Goal: Transaction & Acquisition: Purchase product/service

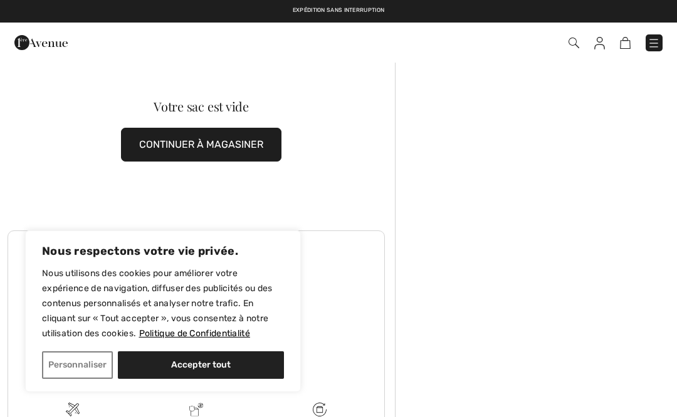
click at [648, 49] on img at bounding box center [653, 43] width 13 height 13
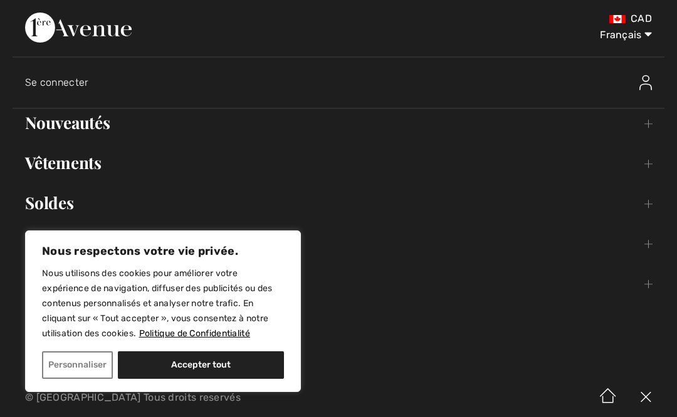
click at [650, 39] on select "English Français" at bounding box center [618, 33] width 65 height 38
click at [182, 158] on link "Vêtements Toggle submenu" at bounding box center [339, 163] width 652 height 28
click at [157, 370] on button "Accepter tout" at bounding box center [201, 365] width 166 height 28
checkbox input "true"
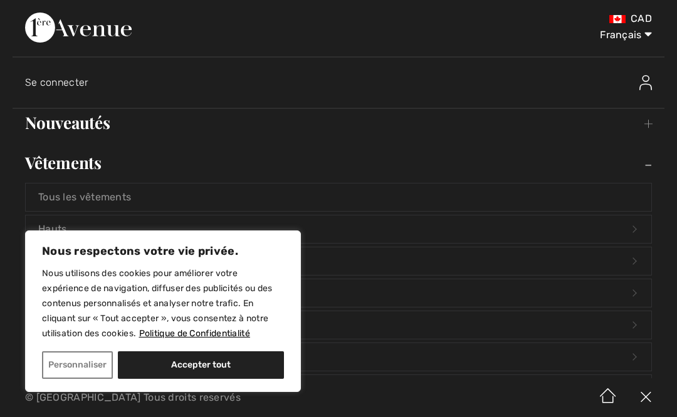
checkbox input "true"
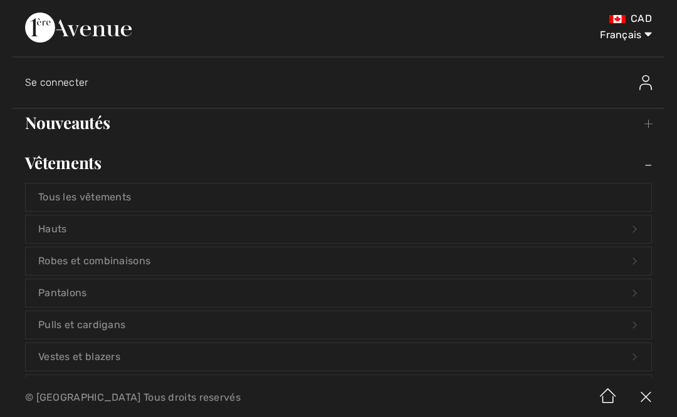
click at [156, 167] on link "Vêtements Toggle submenu" at bounding box center [339, 163] width 652 height 28
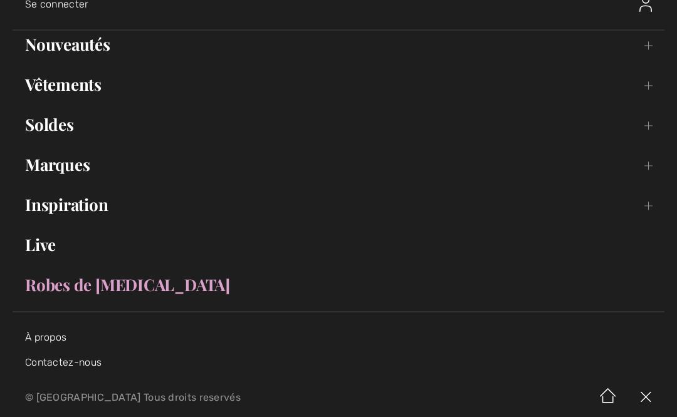
scroll to position [78, 0]
click at [137, 276] on link "Robes de [MEDICAL_DATA]" at bounding box center [339, 285] width 652 height 28
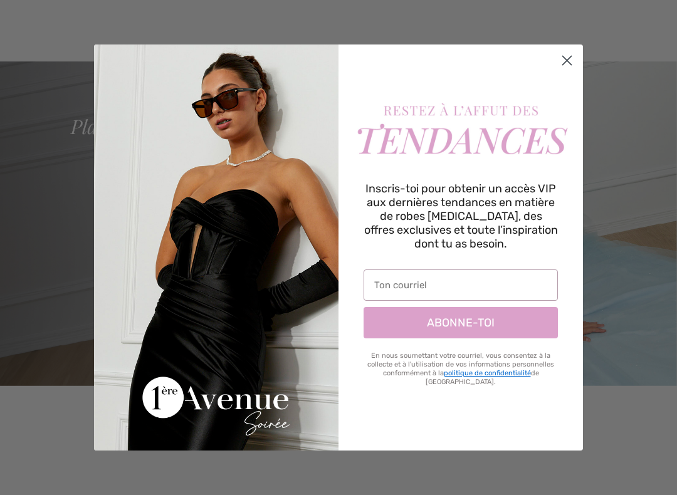
scroll to position [318, 0]
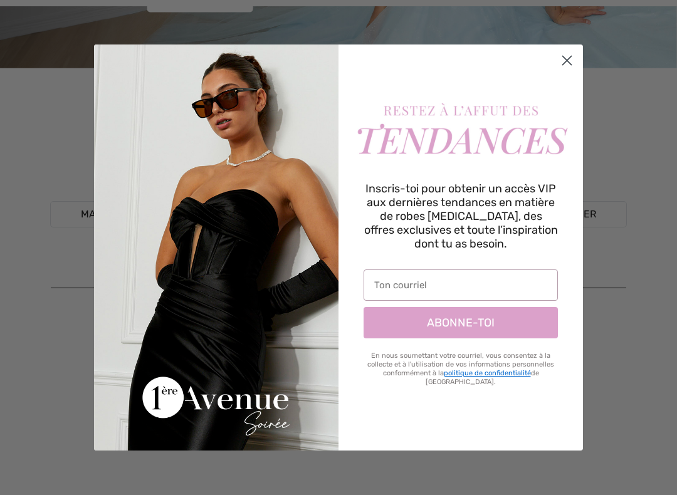
click at [562, 68] on circle "Close dialog" at bounding box center [566, 60] width 21 height 21
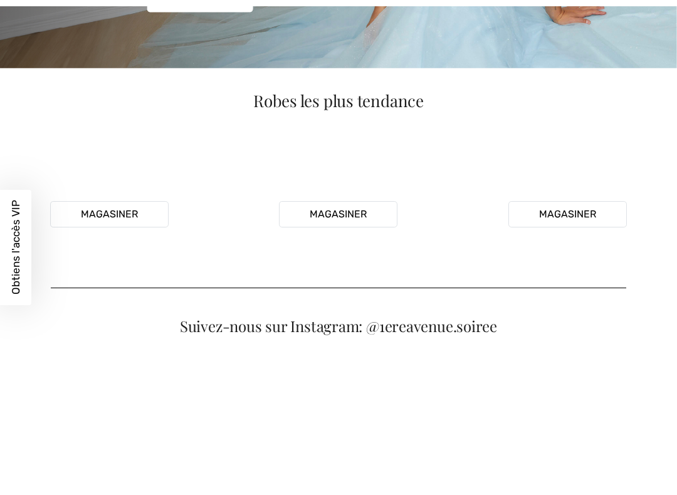
scroll to position [0, 0]
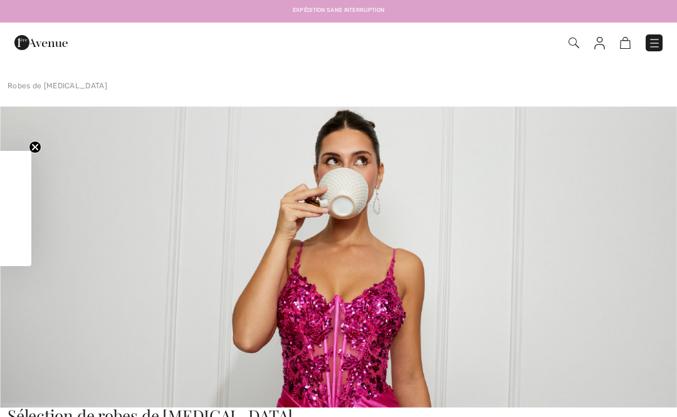
checkbox input "true"
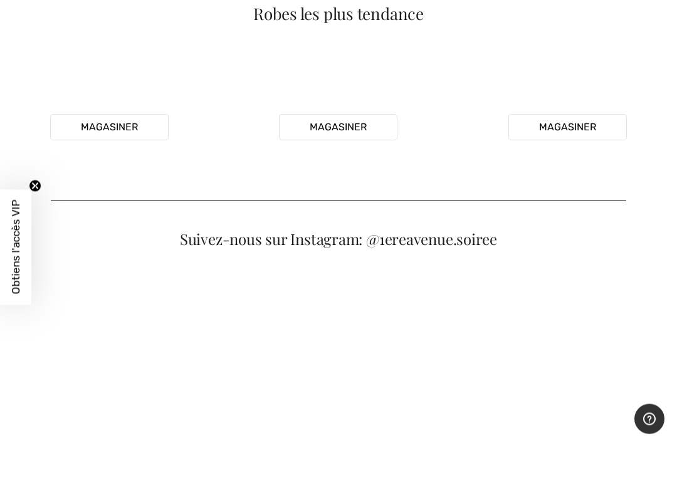
scroll to position [405, 0]
click at [619, 167] on video "Your browser does not support the video tag." at bounding box center [567, 112] width 219 height 110
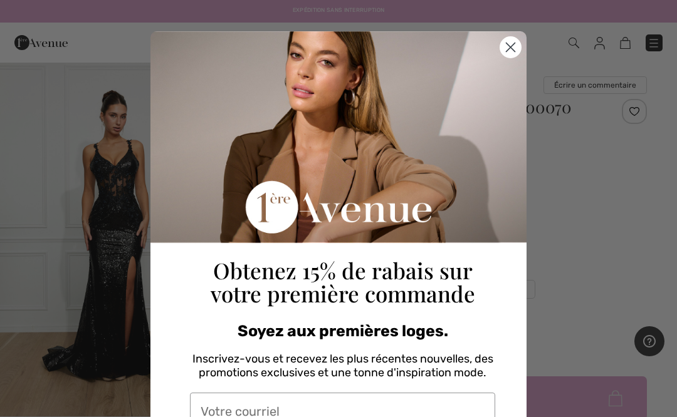
click at [501, 39] on icon "Close dialog" at bounding box center [510, 47] width 22 height 22
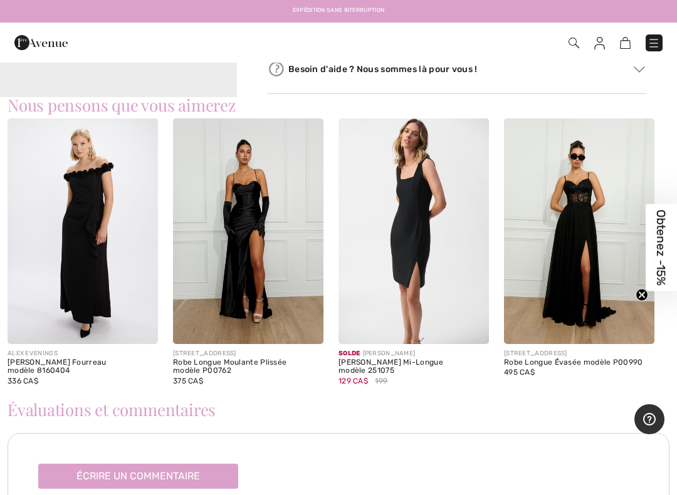
scroll to position [751, 0]
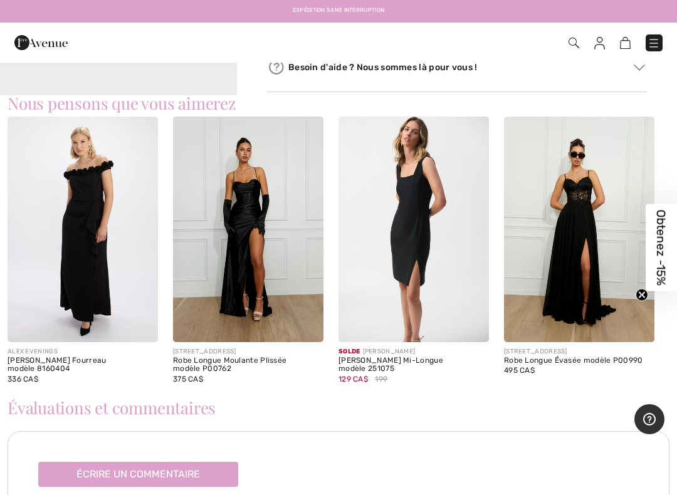
click at [595, 271] on img at bounding box center [579, 230] width 150 height 226
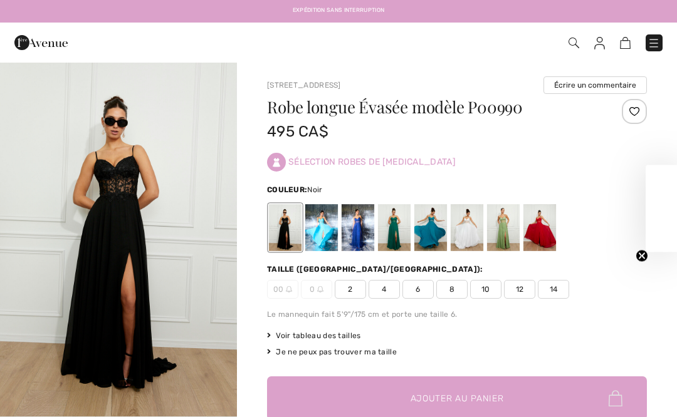
checkbox input "true"
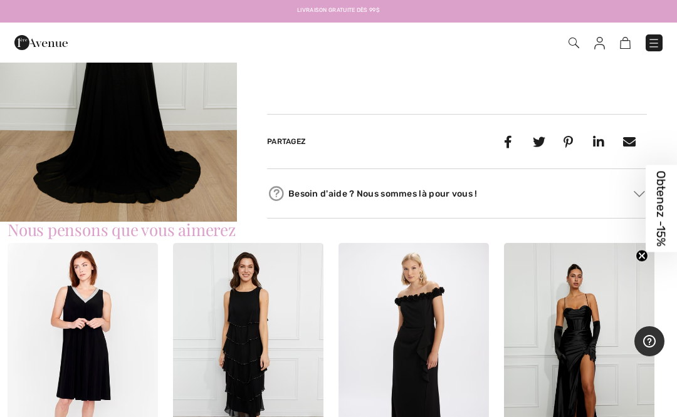
scroll to position [543, 0]
